Goal: Check status: Check status

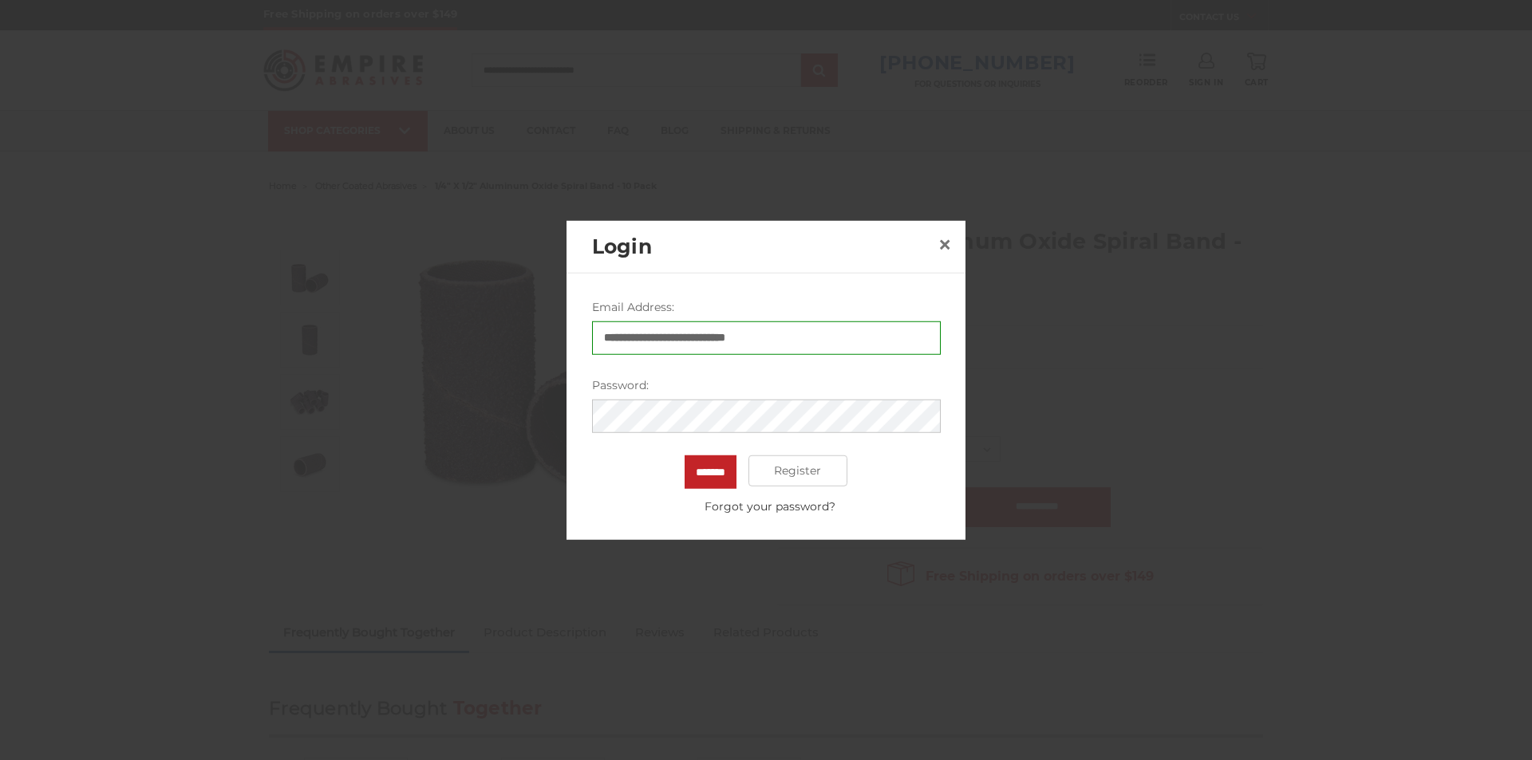
type input "**********"
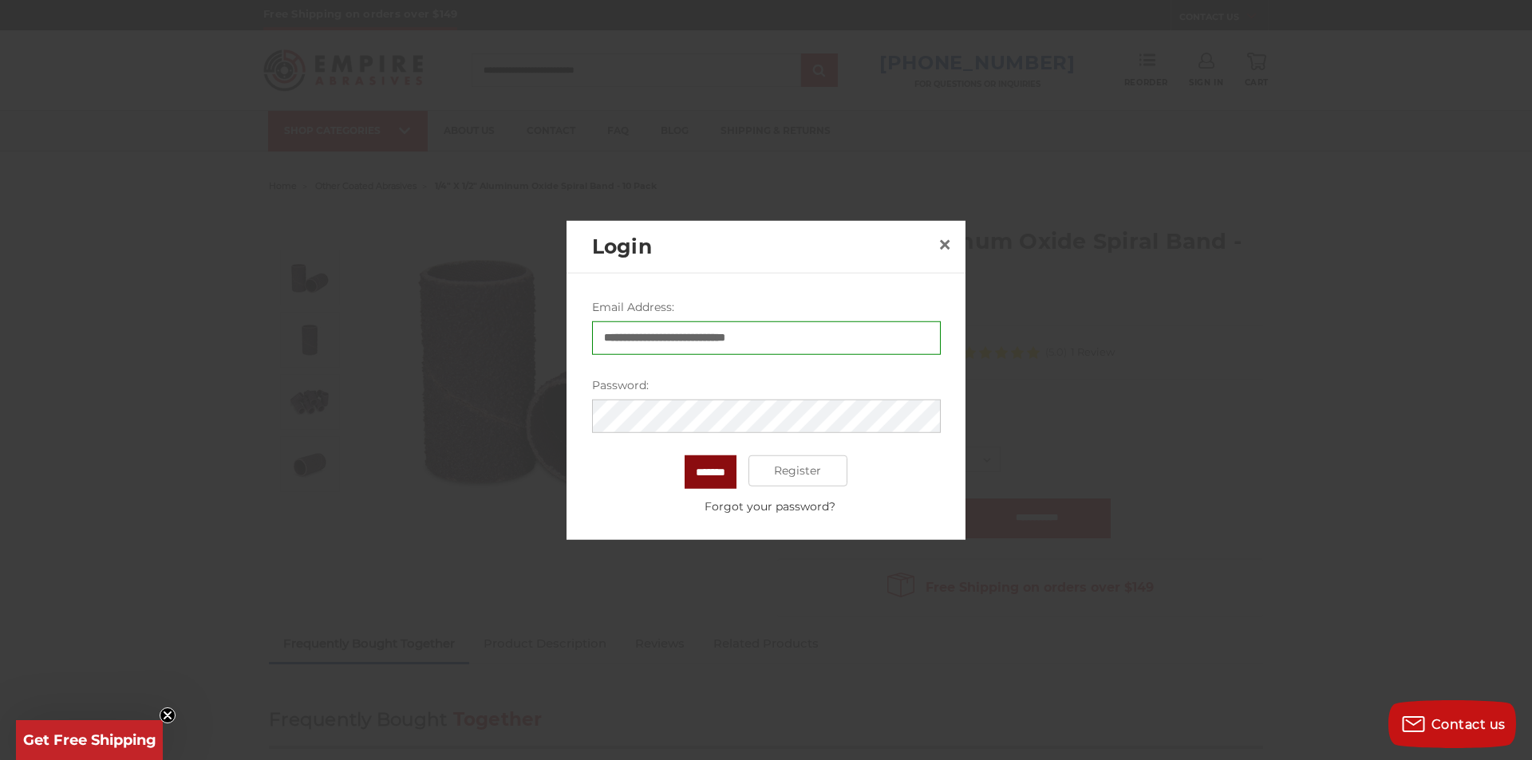
click at [717, 472] on input "*******" at bounding box center [711, 472] width 52 height 34
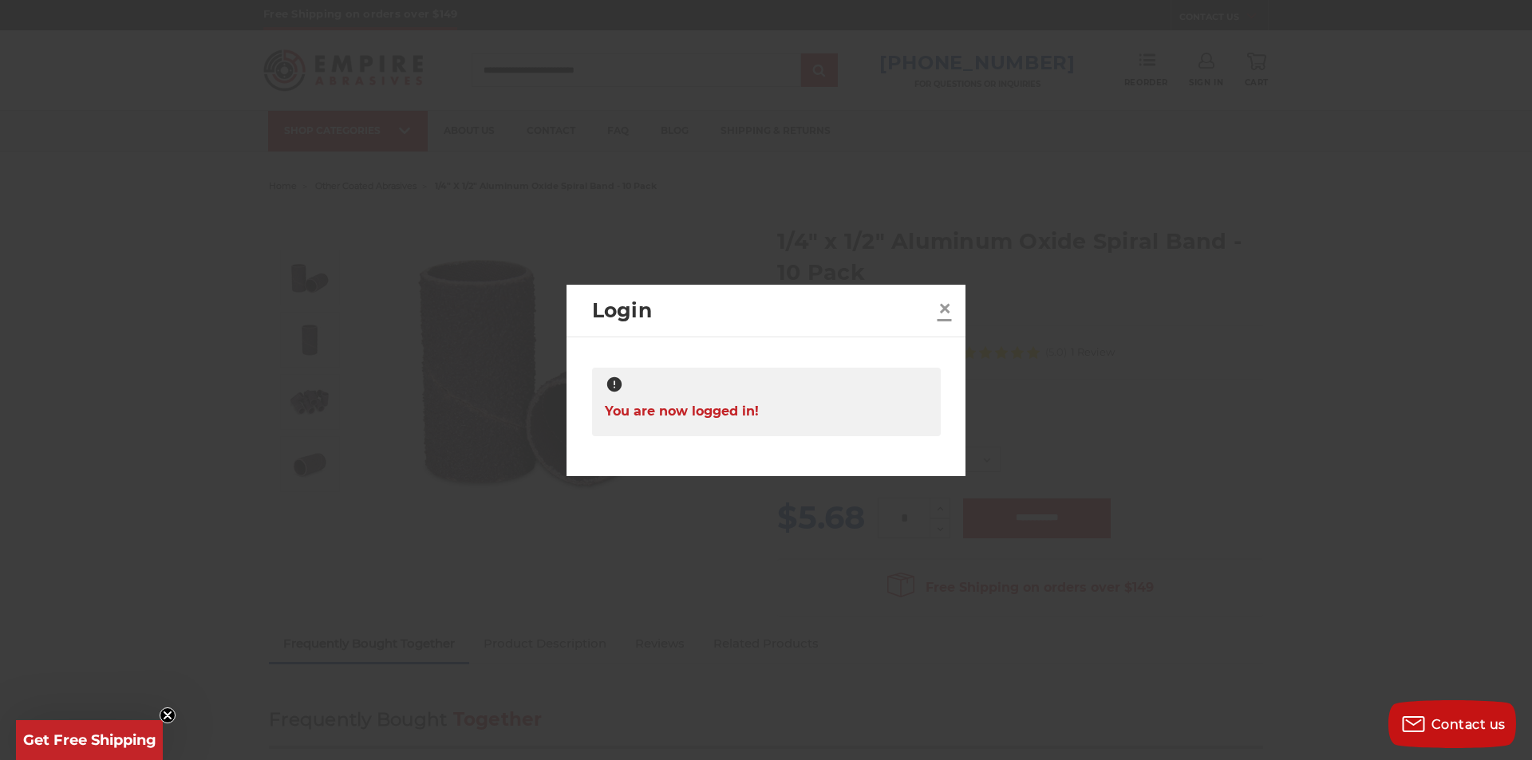
click at [950, 308] on span "×" at bounding box center [944, 308] width 14 height 31
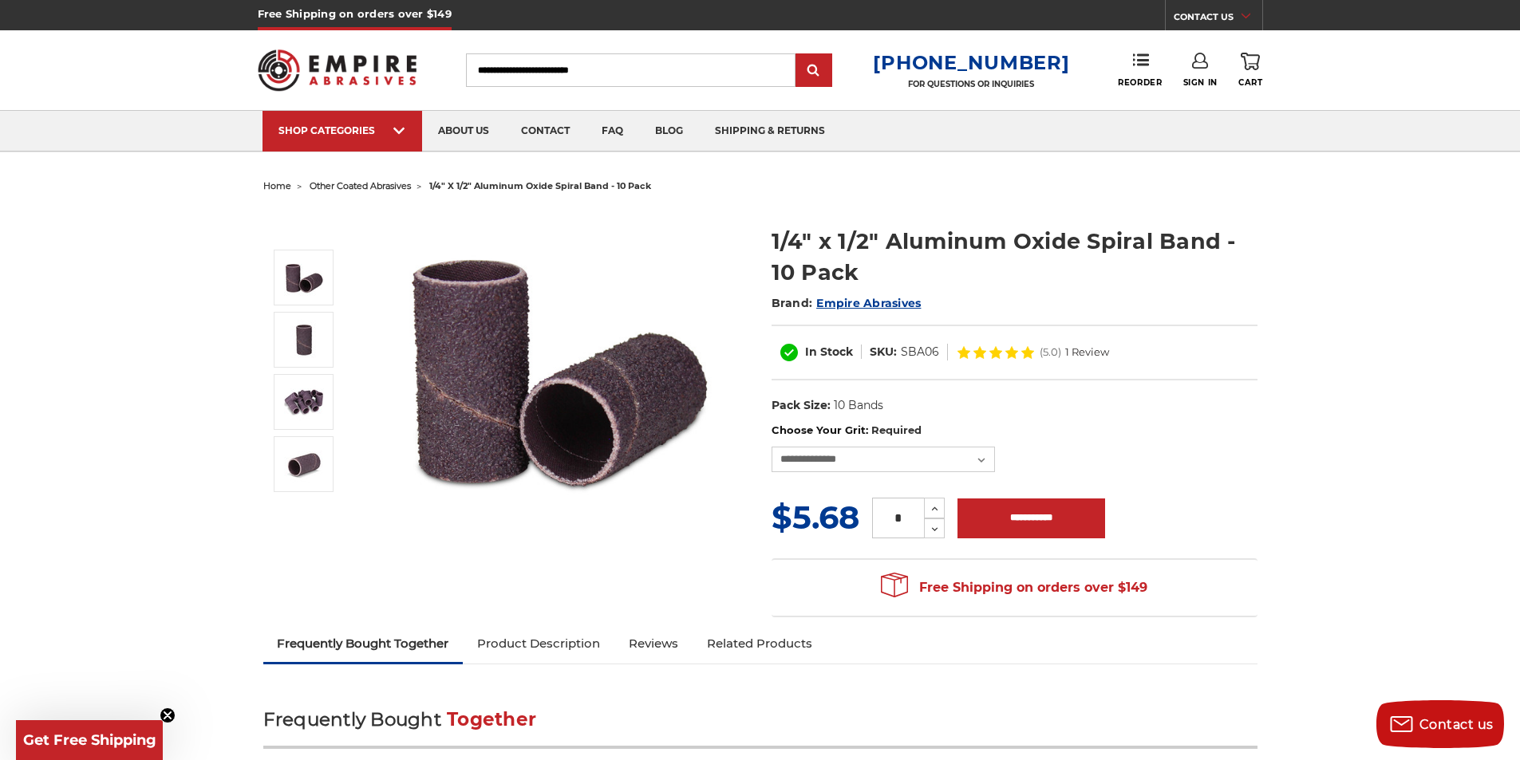
click at [1204, 74] on link "Sign In" at bounding box center [1200, 70] width 34 height 35
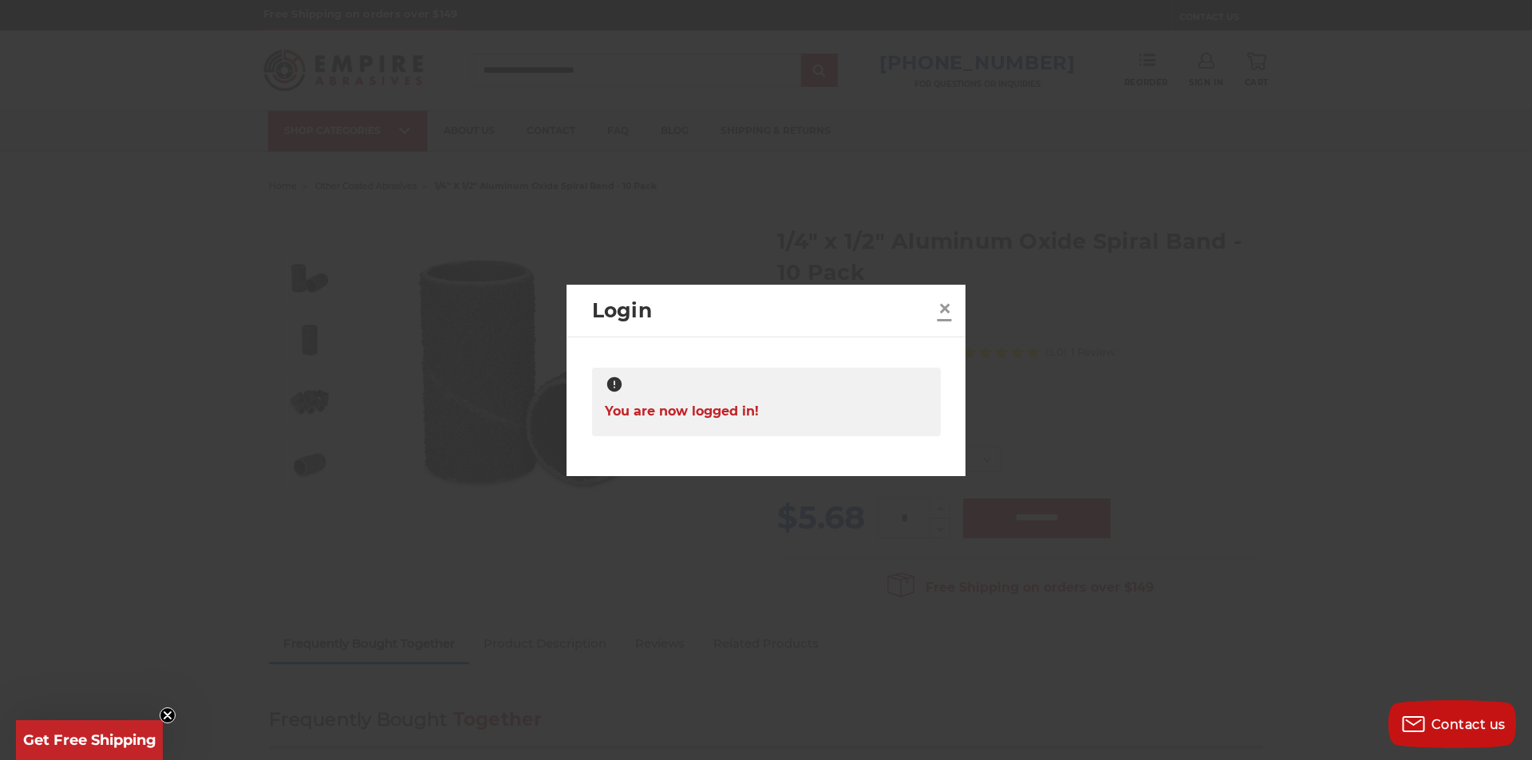
click at [948, 311] on span "×" at bounding box center [944, 308] width 14 height 31
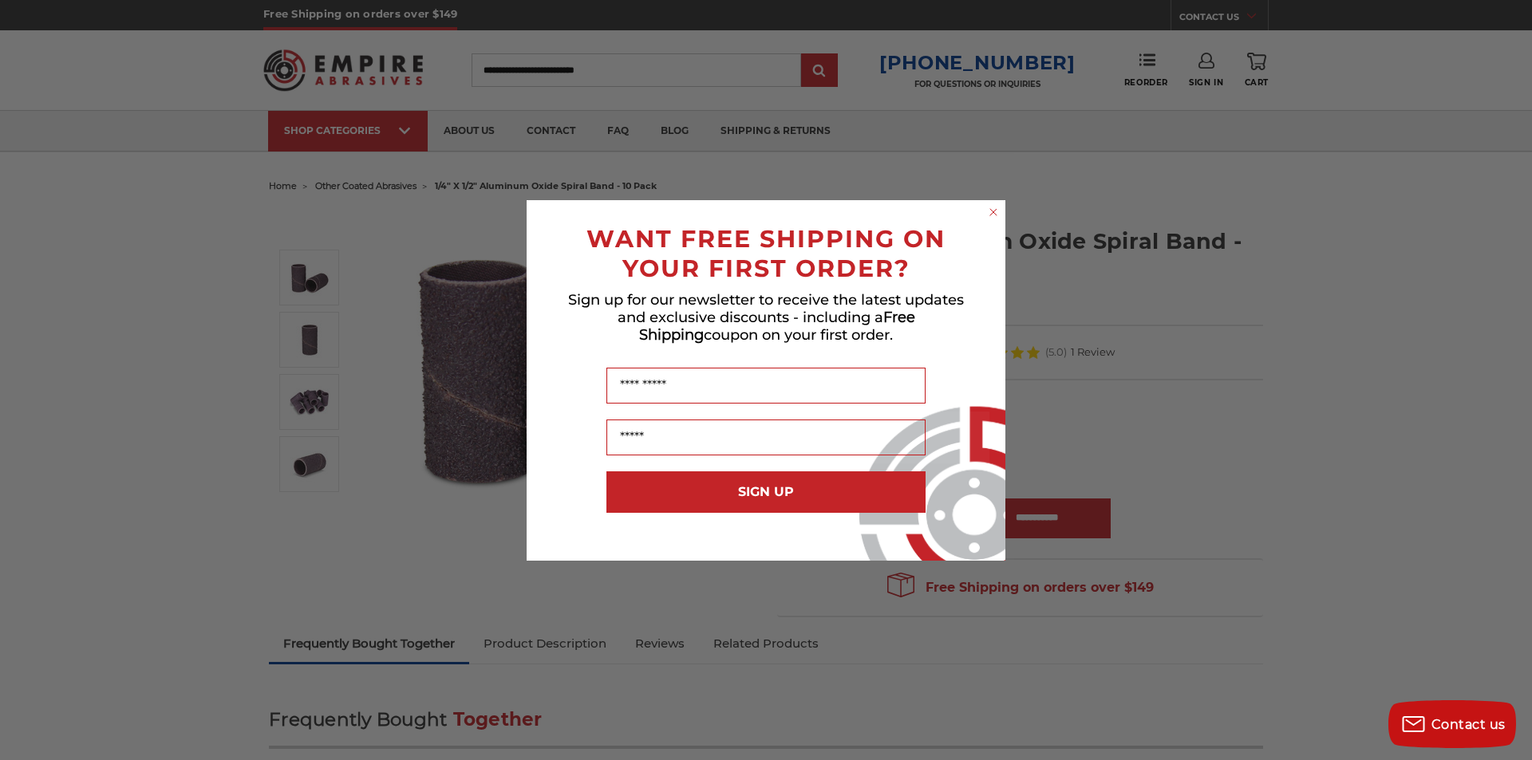
click at [1002, 212] on form "WANT FREE SHIPPING ON YOUR FIRST ORDER? Sign up for our newsletter to receive t…" at bounding box center [766, 380] width 479 height 361
click at [996, 214] on circle "Close dialog" at bounding box center [993, 211] width 15 height 15
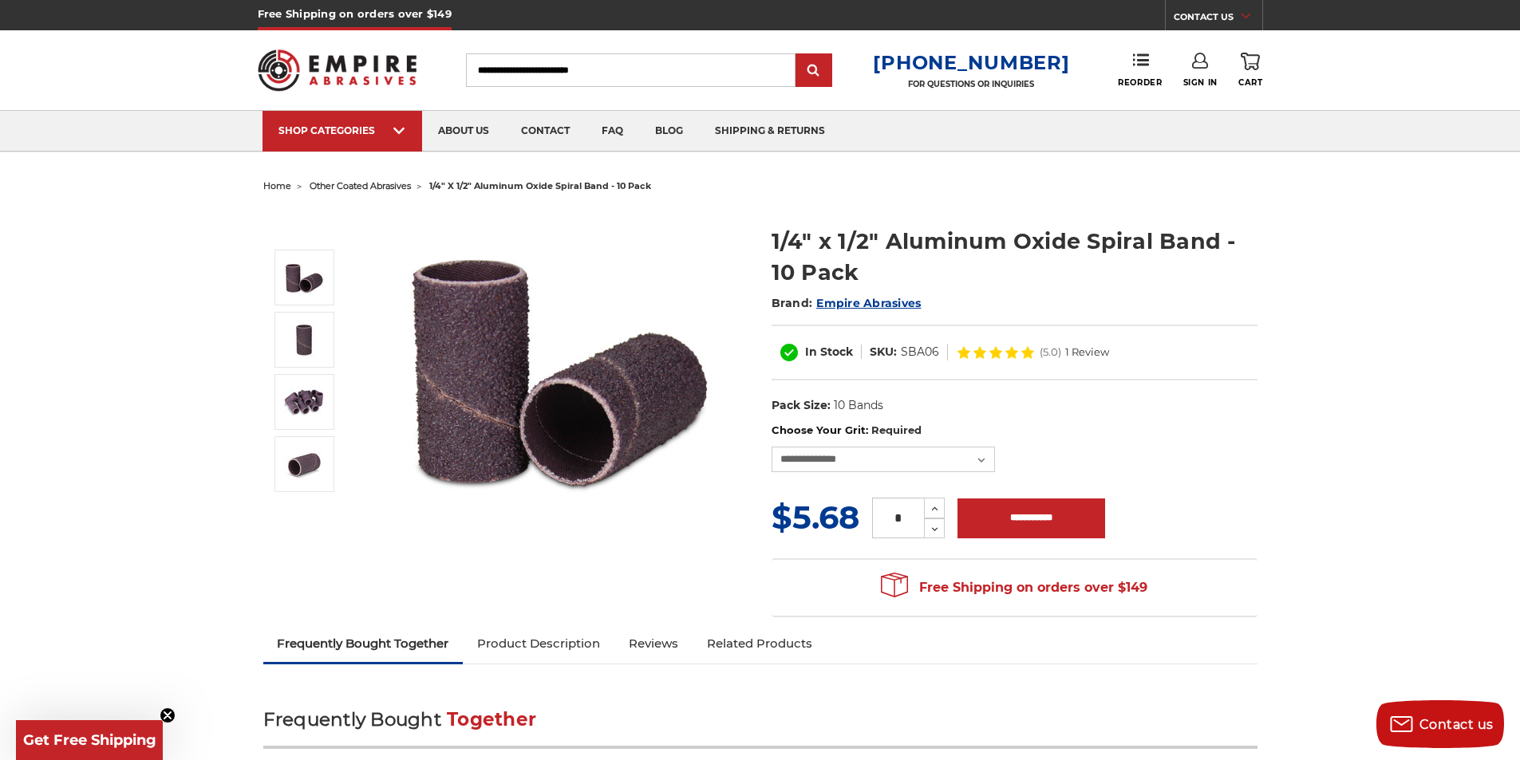
click at [1205, 76] on link "Sign In" at bounding box center [1200, 70] width 34 height 35
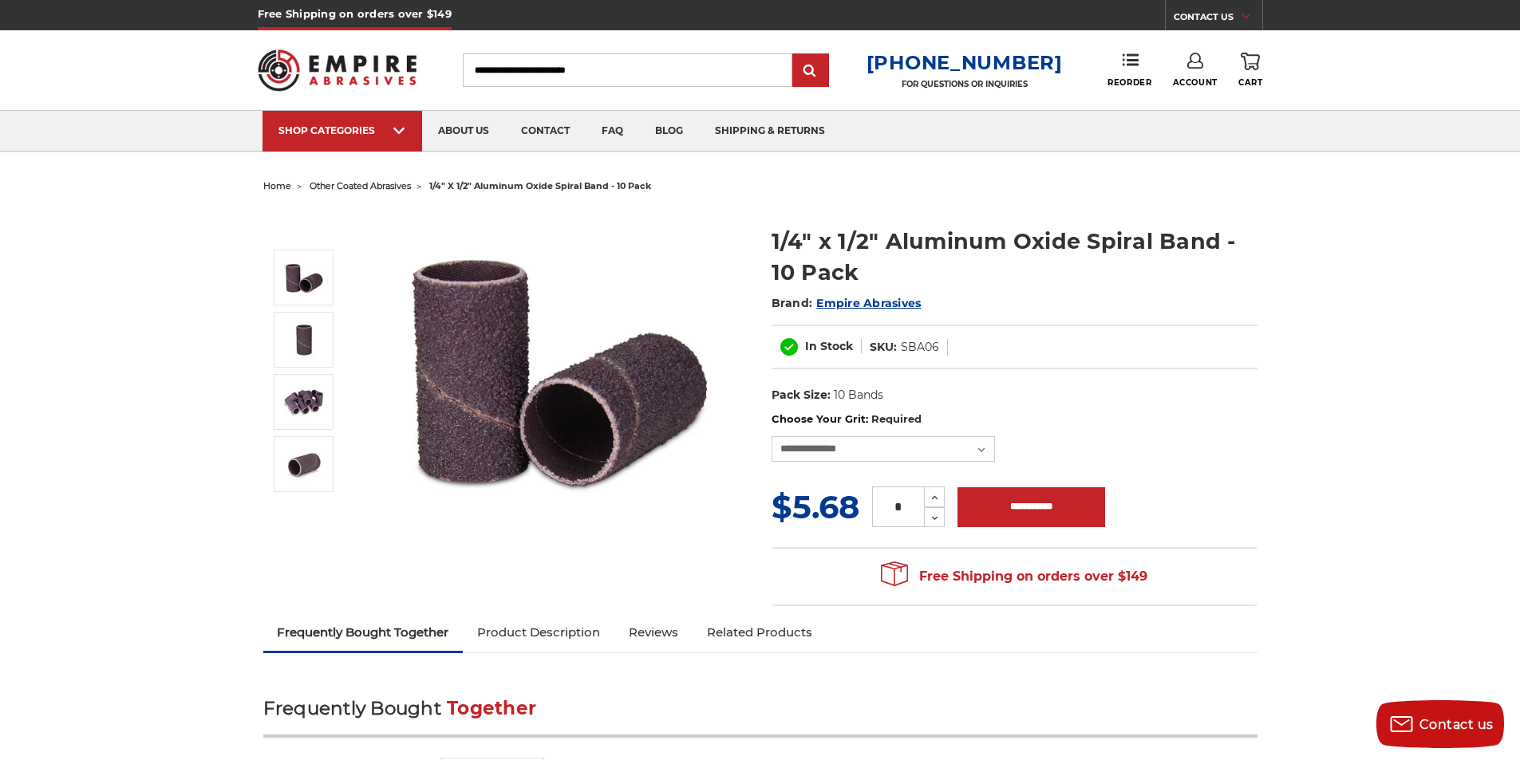
click at [1190, 69] on link "Account" at bounding box center [1195, 70] width 45 height 35
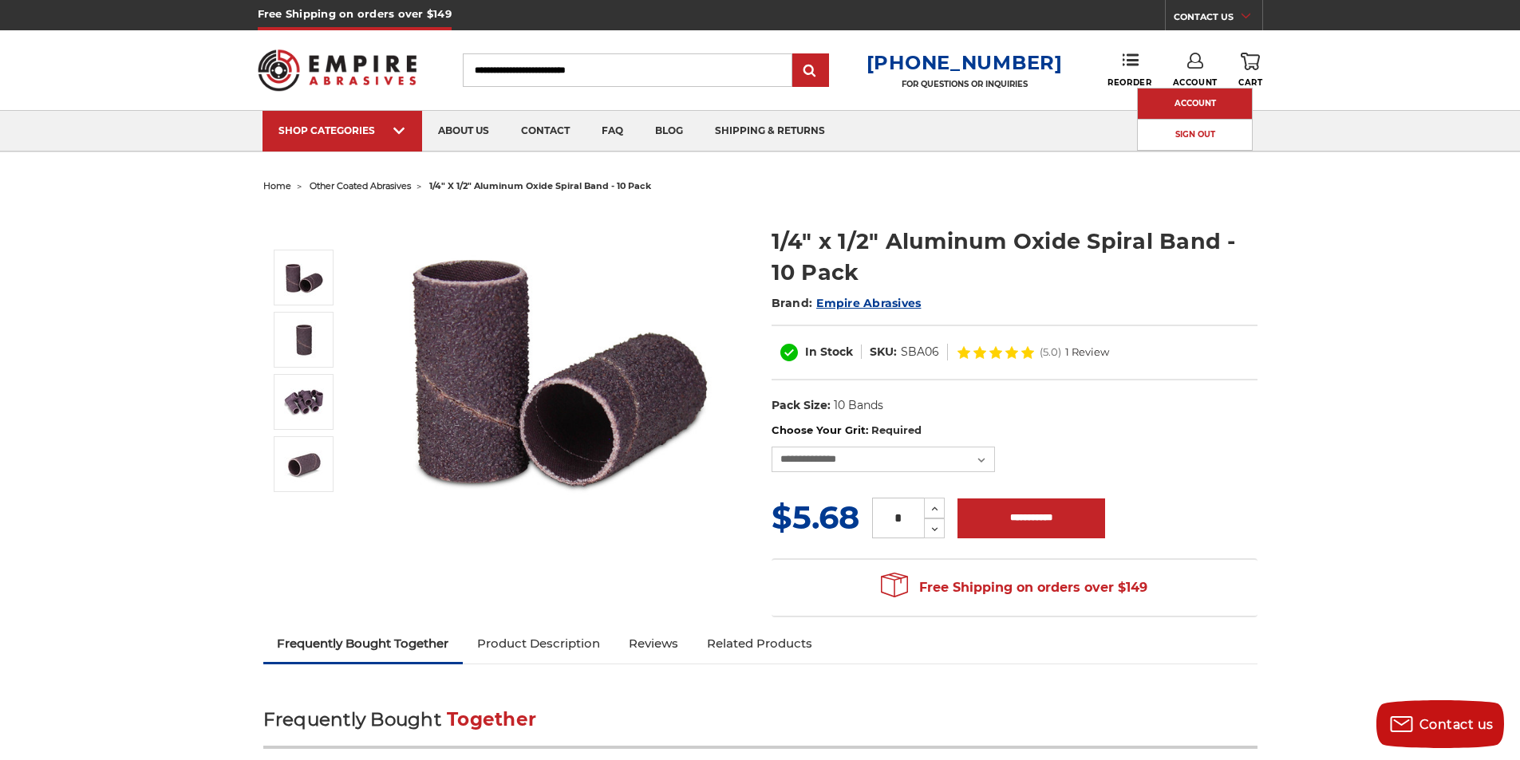
click at [1192, 104] on link "Account" at bounding box center [1195, 104] width 114 height 30
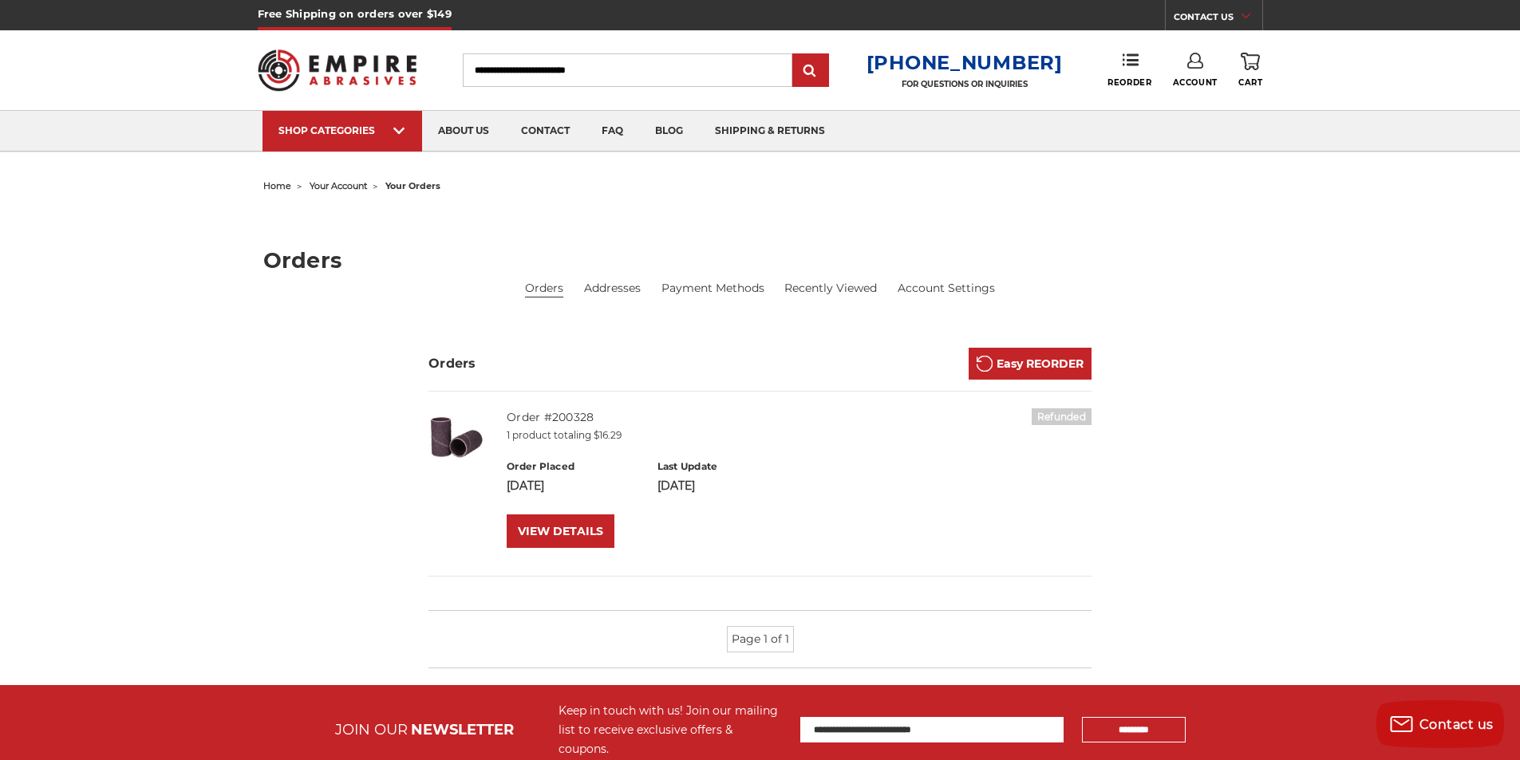
click at [1064, 420] on h6 "Refunded" at bounding box center [1062, 416] width 60 height 17
click at [1063, 420] on h6 "Refunded" at bounding box center [1062, 416] width 60 height 17
click at [570, 424] on h5 "Order #200328" at bounding box center [799, 417] width 585 height 18
click at [570, 417] on link "Order #200328" at bounding box center [550, 417] width 87 height 14
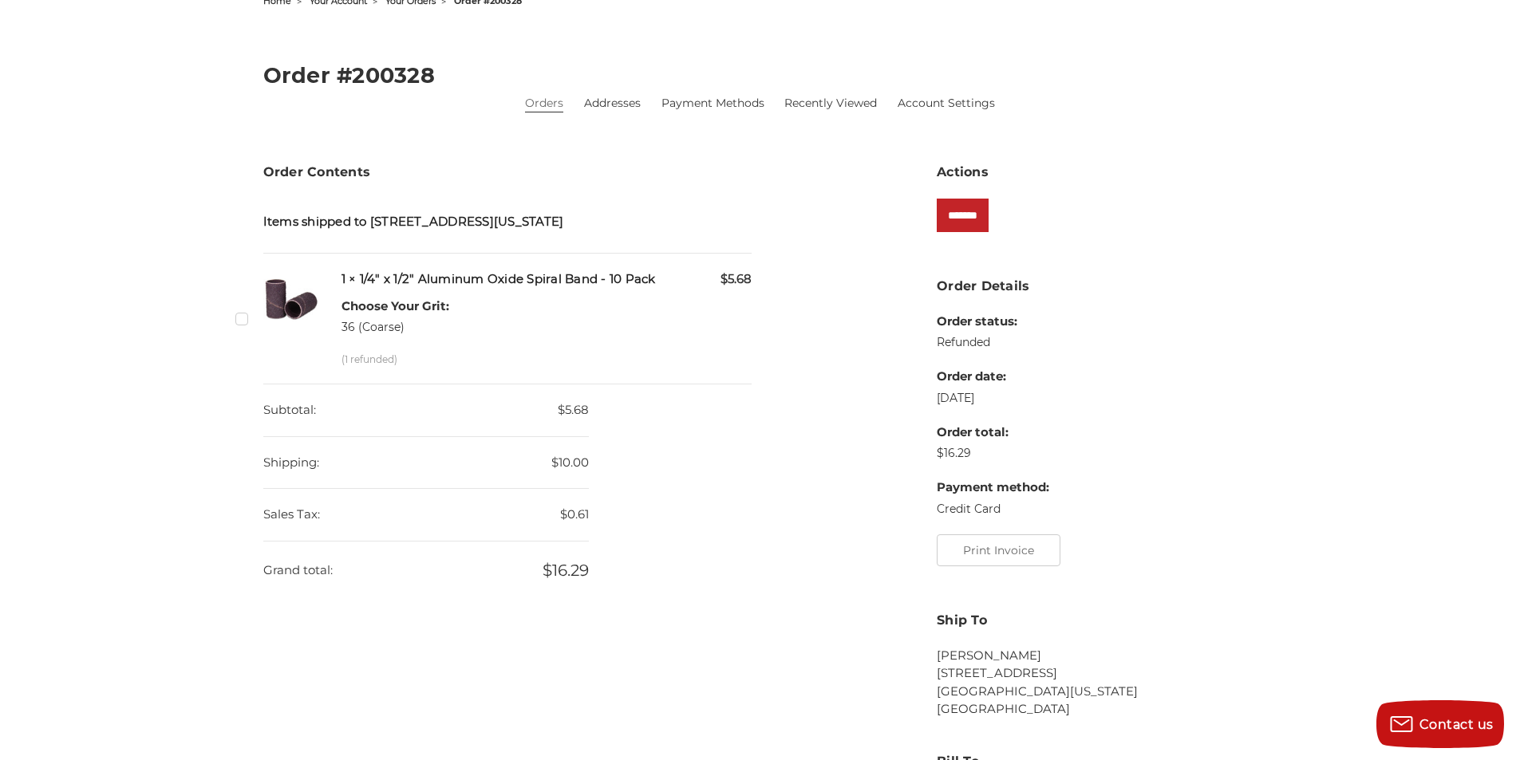
scroll to position [239, 0]
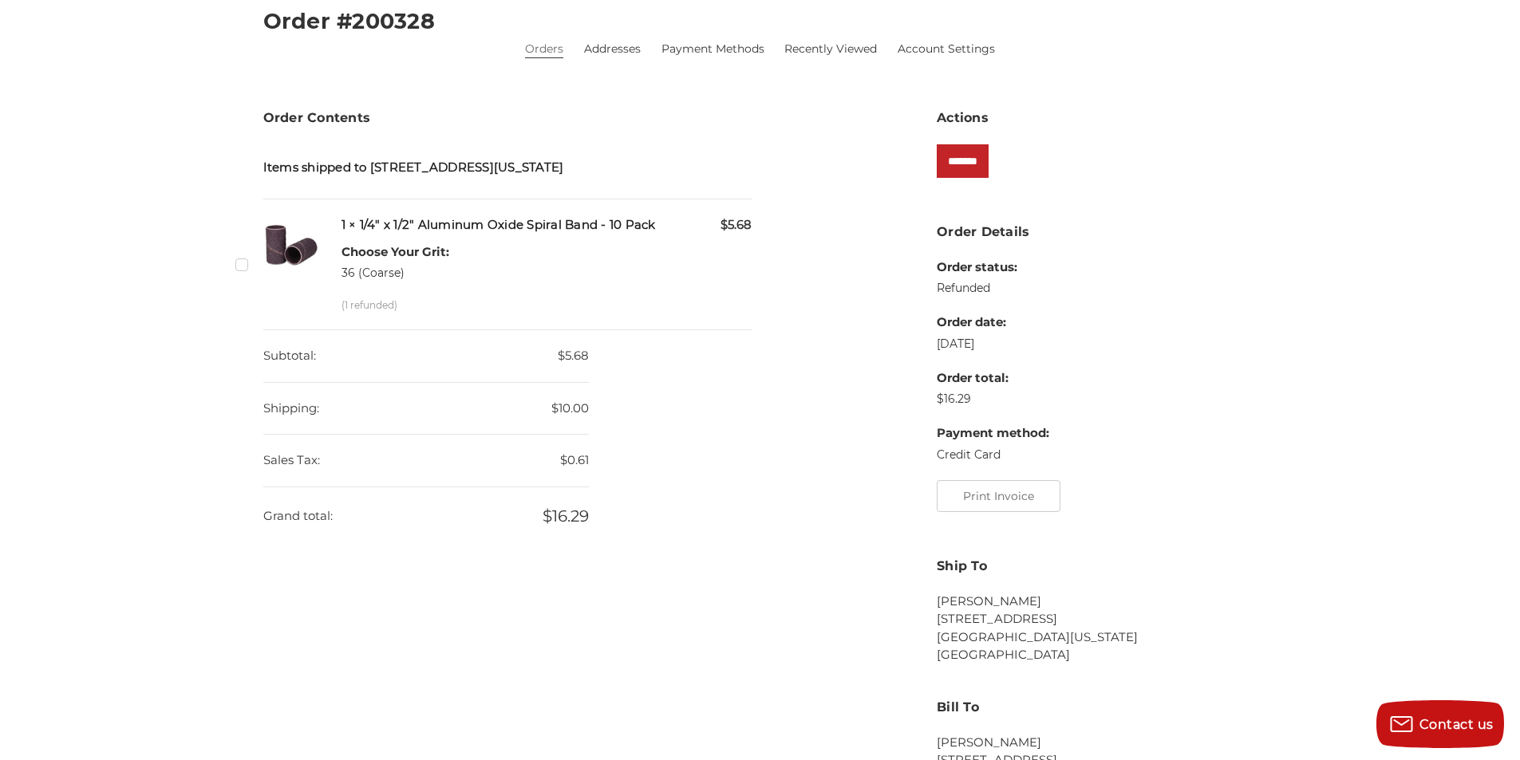
click at [977, 292] on dd "Refunded" at bounding box center [993, 288] width 112 height 17
click at [1130, 304] on section "Order Details Order status: Refunded Order date: Sep 11th 2025 Order total: $16…" at bounding box center [1097, 373] width 320 height 301
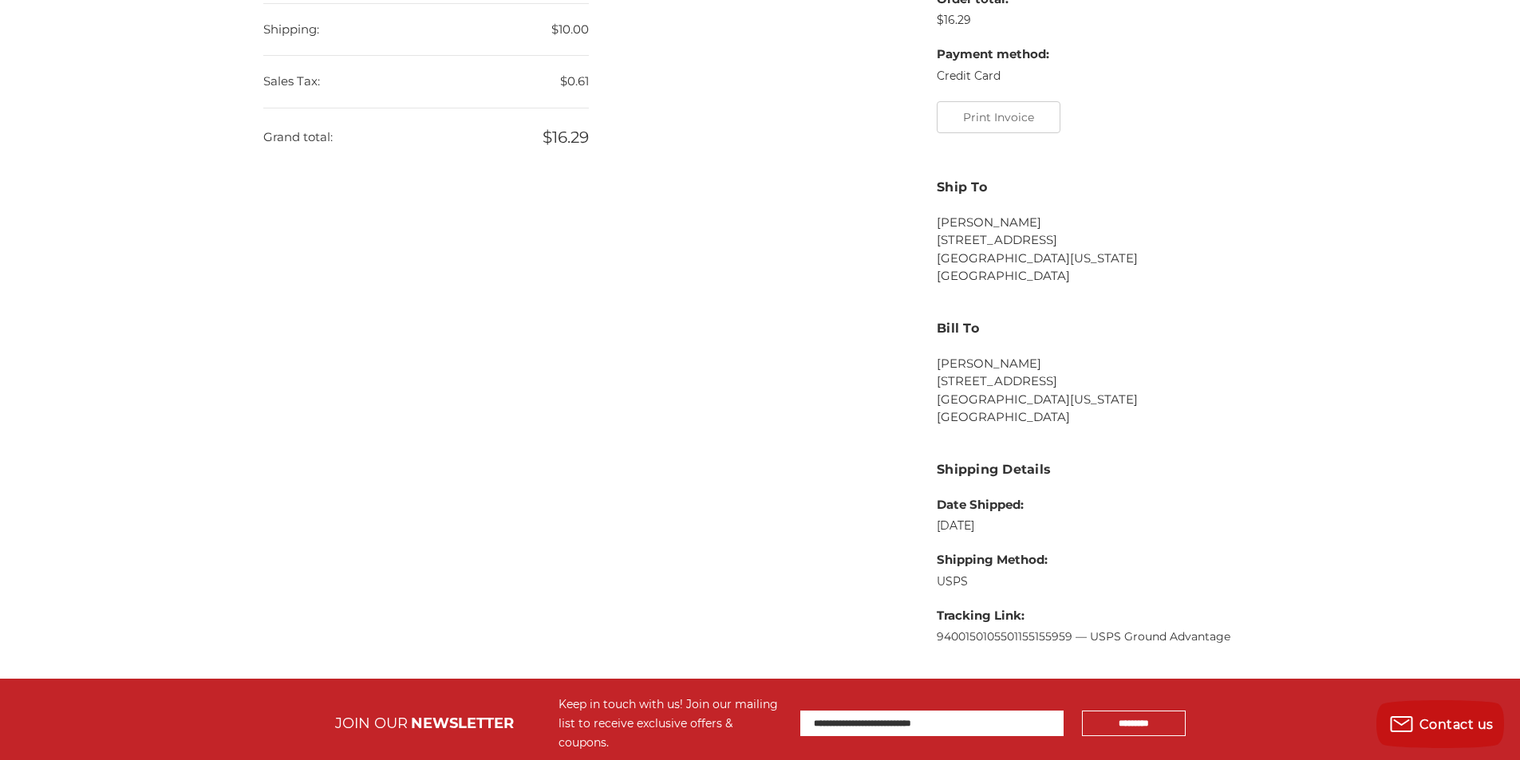
scroll to position [718, 0]
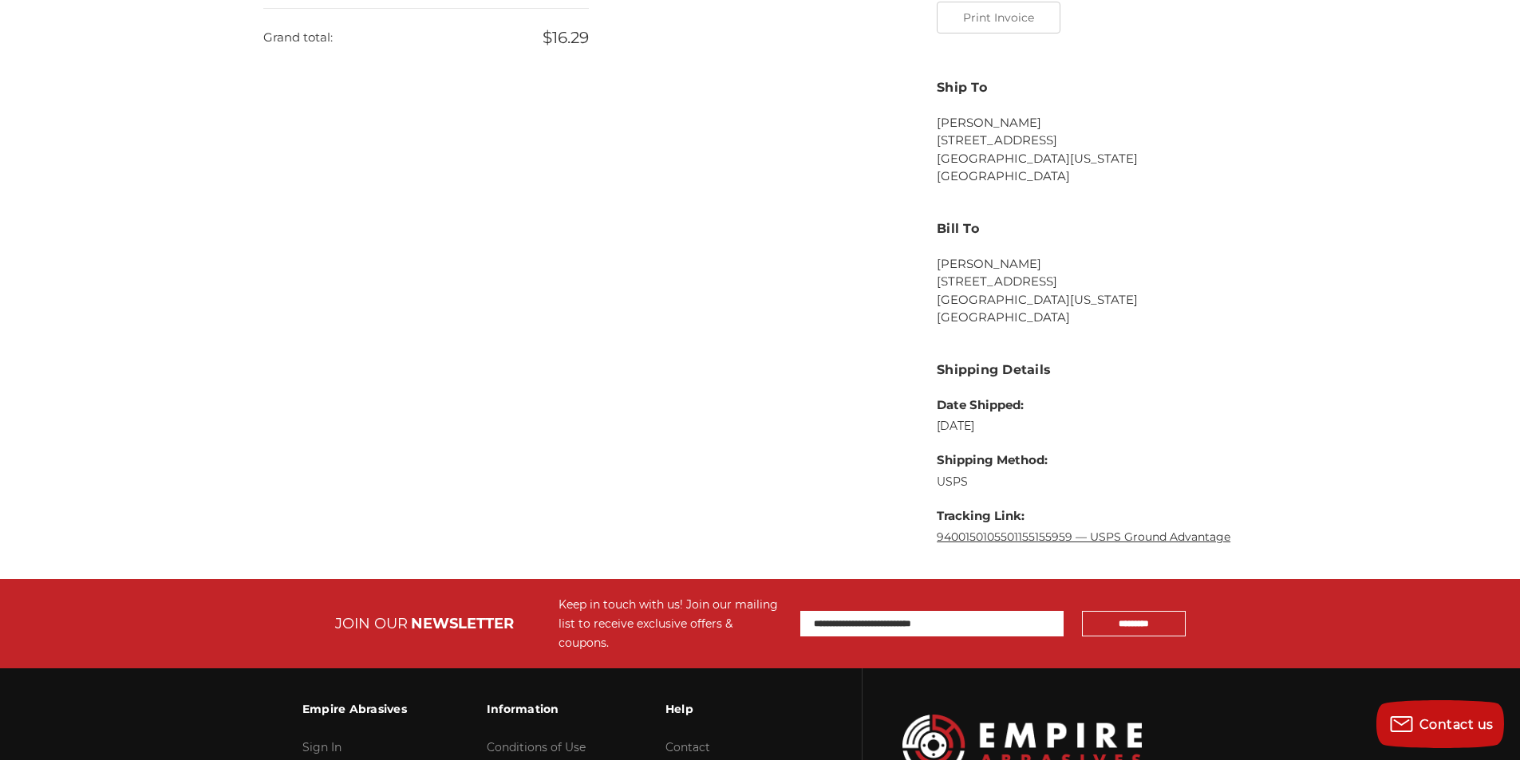
click at [1044, 531] on link "9400150105501155155959 — USPS Ground Advantage" at bounding box center [1084, 537] width 294 height 14
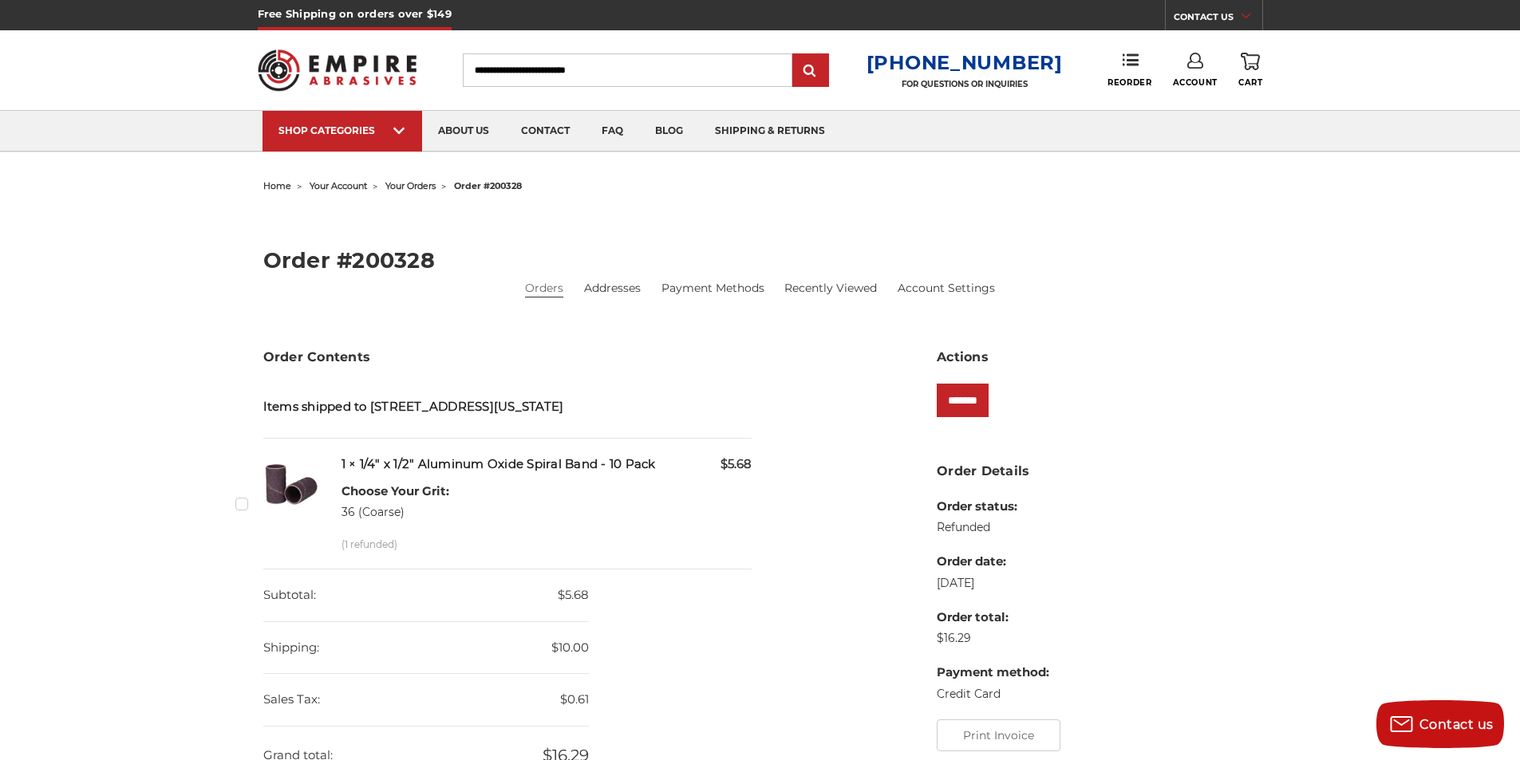
click at [967, 520] on dd "Refunded" at bounding box center [993, 527] width 112 height 17
drag, startPoint x: 754, startPoint y: 601, endPoint x: 689, endPoint y: 685, distance: 106.4
click at [753, 602] on div "Order Contents Items shipped to [STREET_ADDRESS][US_STATE] Checkbox 544428 labe…" at bounding box center [508, 574] width 506 height 453
